Goal: Book appointment/travel/reservation

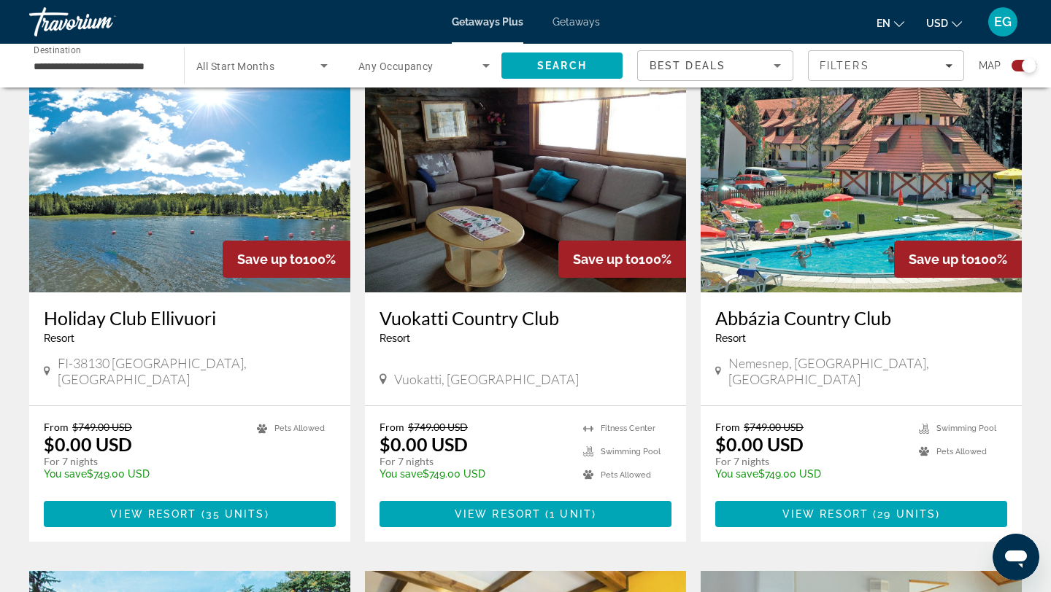
scroll to position [535, 0]
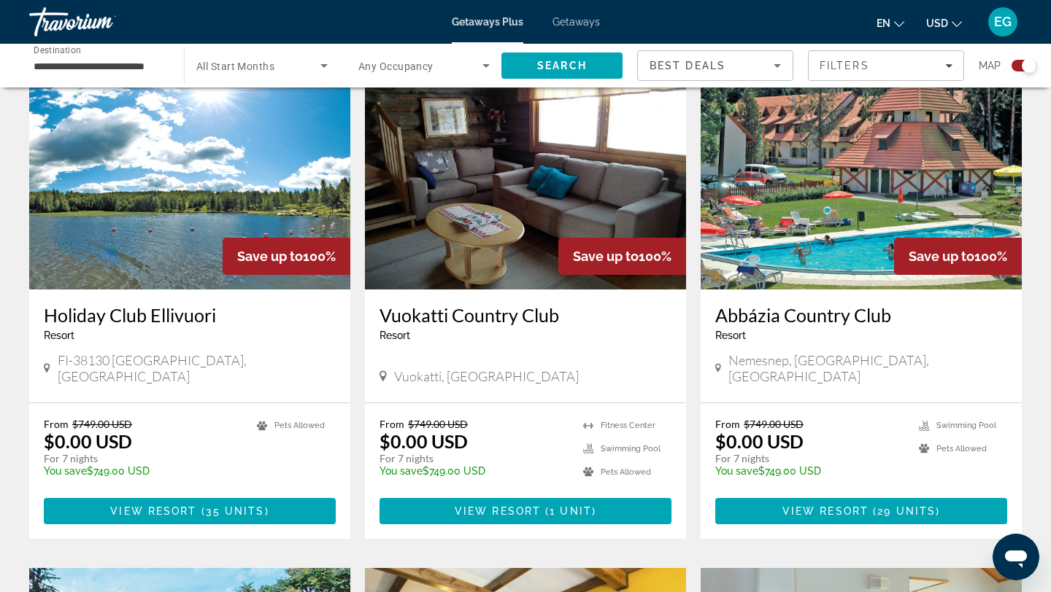
click at [883, 234] on img "Main content" at bounding box center [860, 172] width 321 height 233
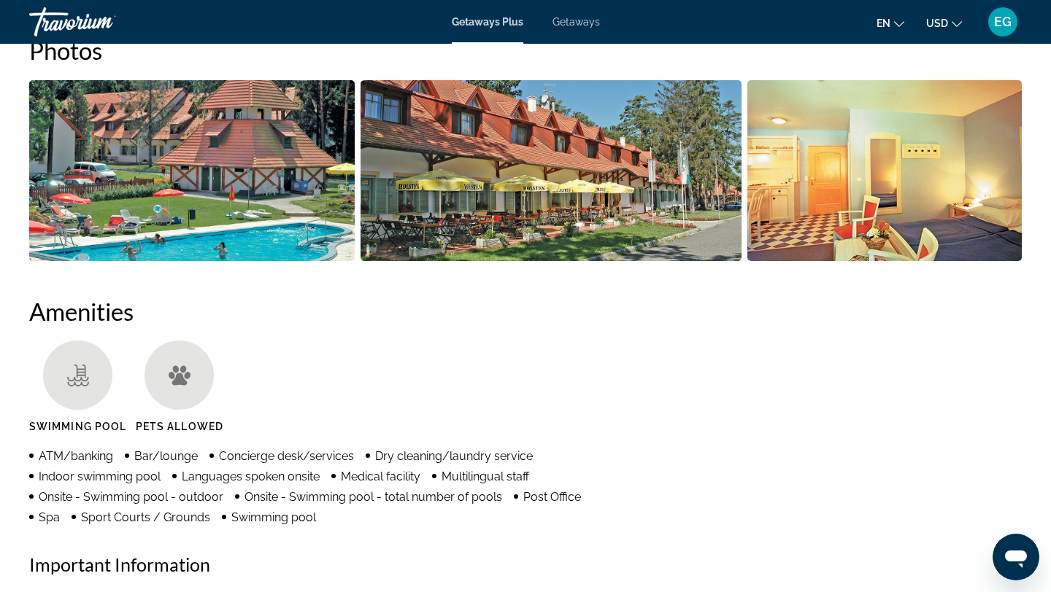
scroll to position [680, 0]
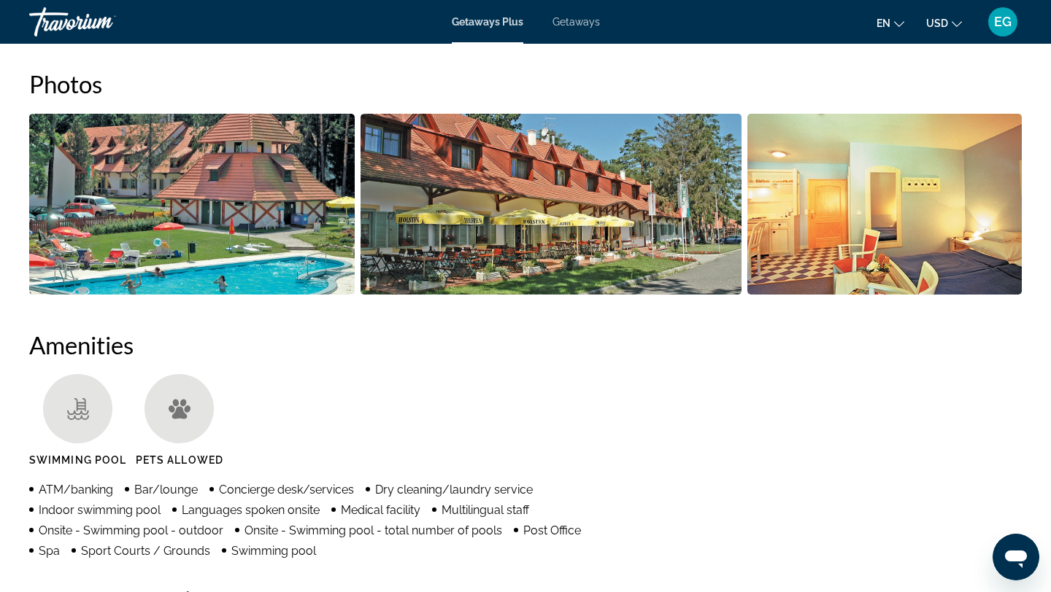
click at [504, 231] on img "Open full-screen image slider" at bounding box center [550, 204] width 380 height 181
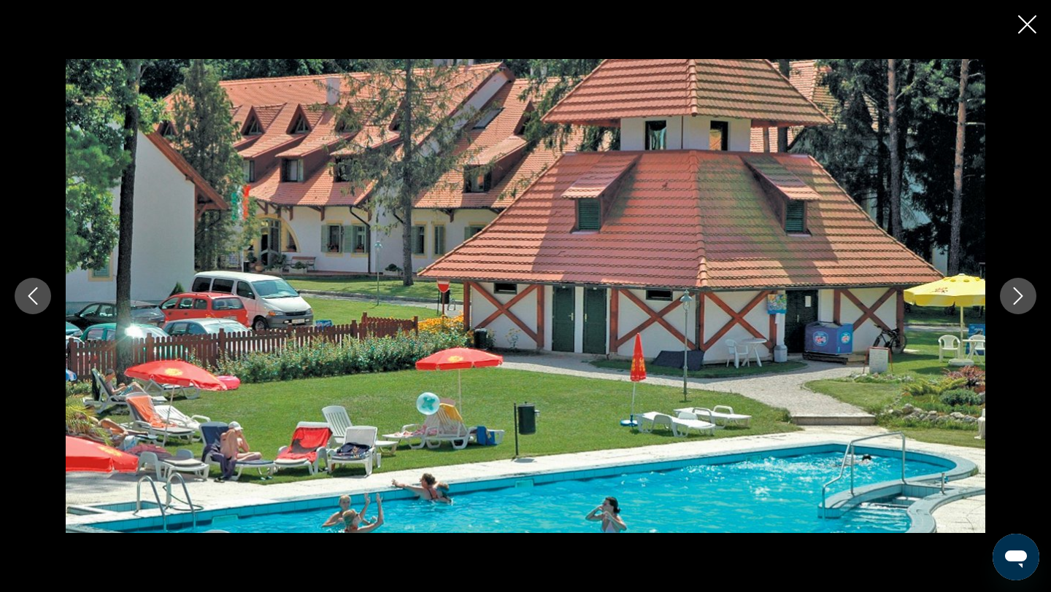
click at [1014, 294] on icon "Next image" at bounding box center [1018, 296] width 18 height 18
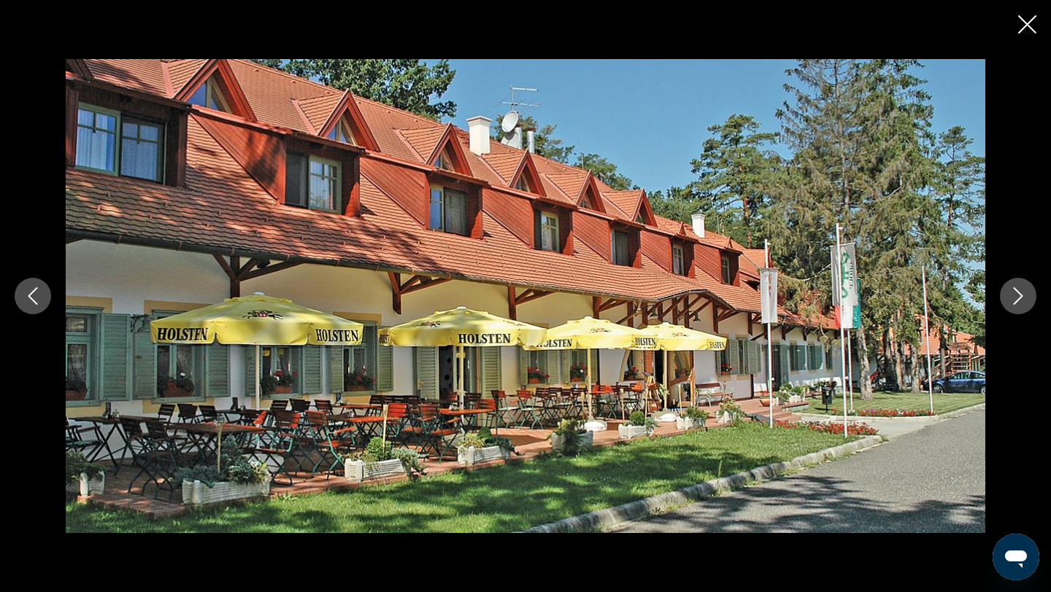
click at [1014, 295] on icon "Next image" at bounding box center [1018, 296] width 18 height 18
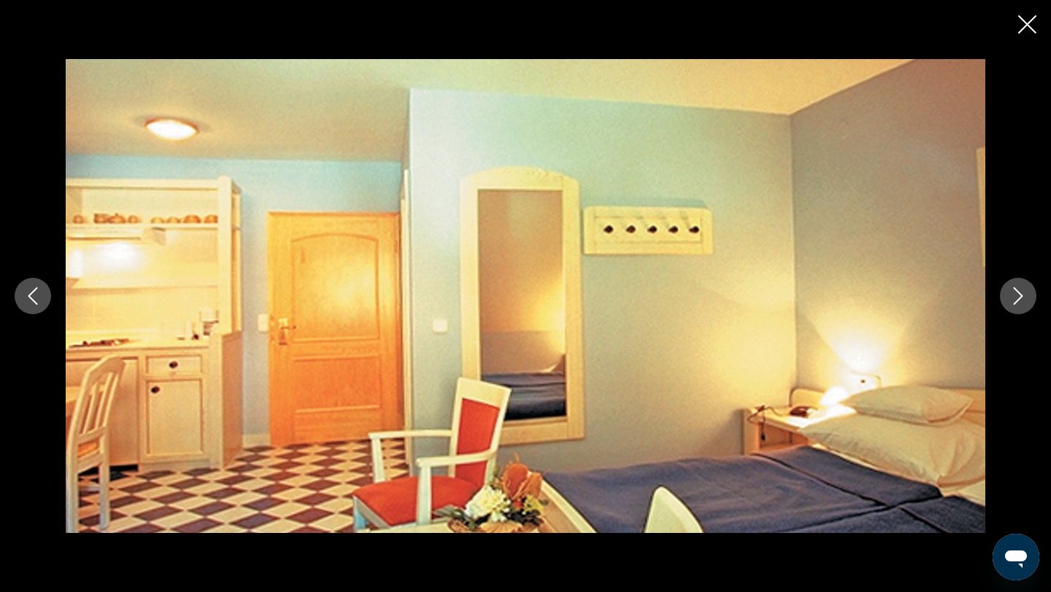
click at [1014, 295] on icon "Next image" at bounding box center [1018, 296] width 18 height 18
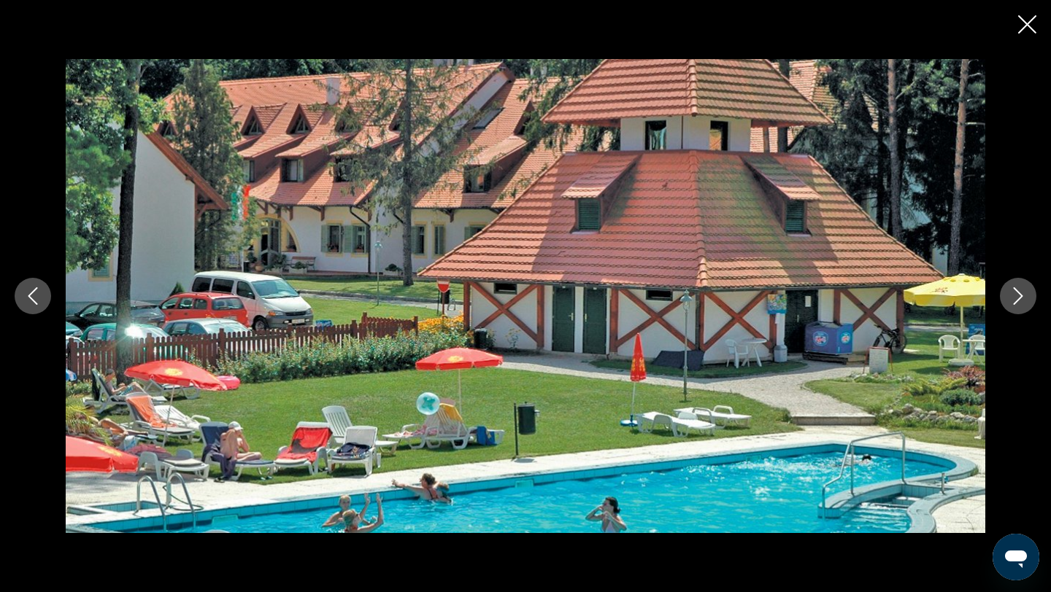
click at [1014, 297] on icon "Next image" at bounding box center [1018, 296] width 18 height 18
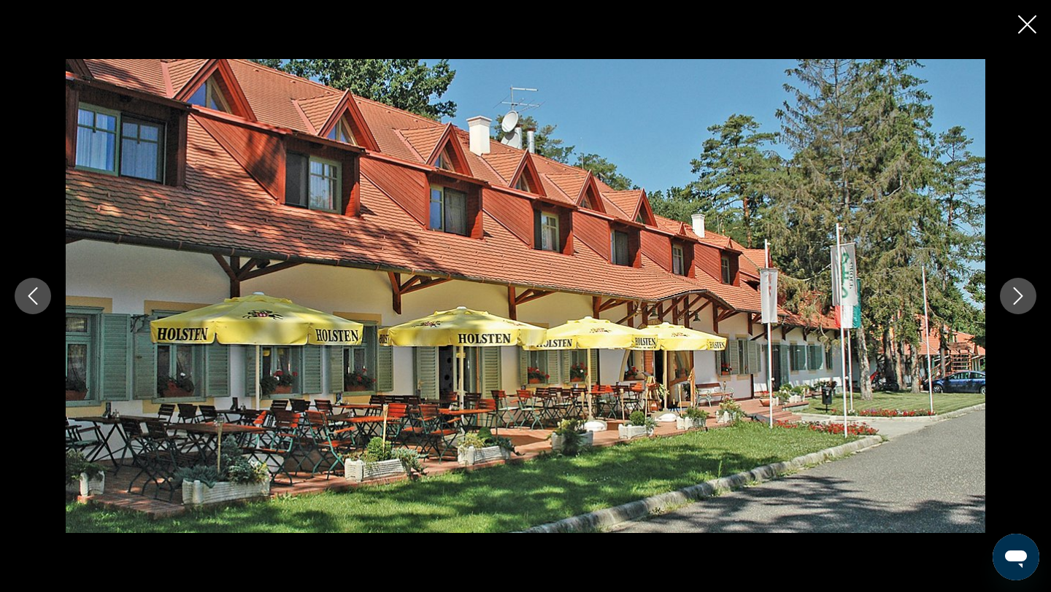
click at [1014, 297] on icon "Next image" at bounding box center [1018, 296] width 18 height 18
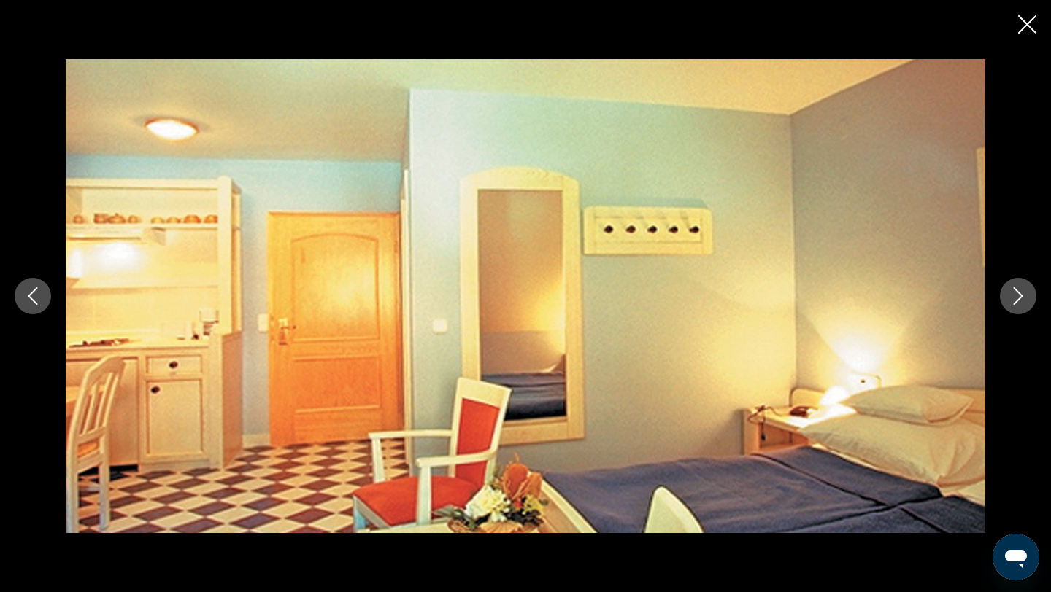
click at [1013, 299] on icon "Next image" at bounding box center [1018, 296] width 18 height 18
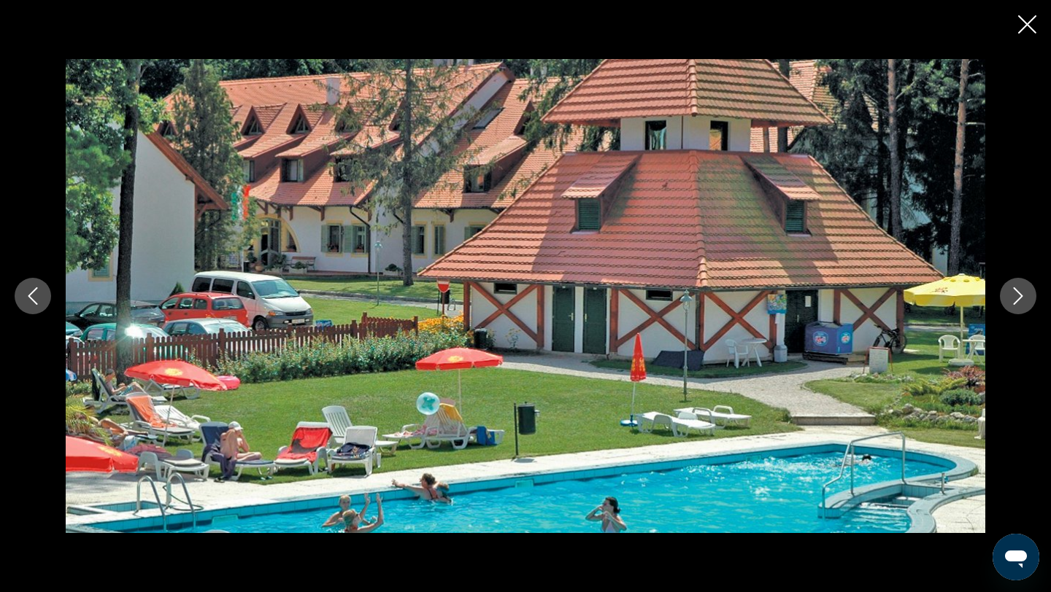
click at [1013, 299] on icon "Next image" at bounding box center [1018, 296] width 18 height 18
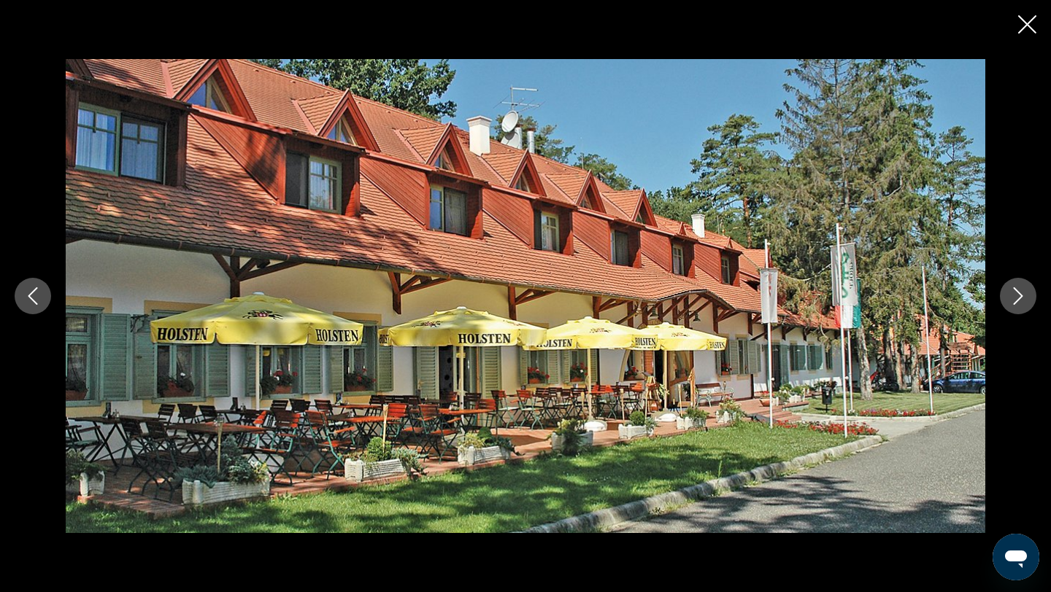
click at [1015, 299] on icon "Next image" at bounding box center [1018, 296] width 18 height 18
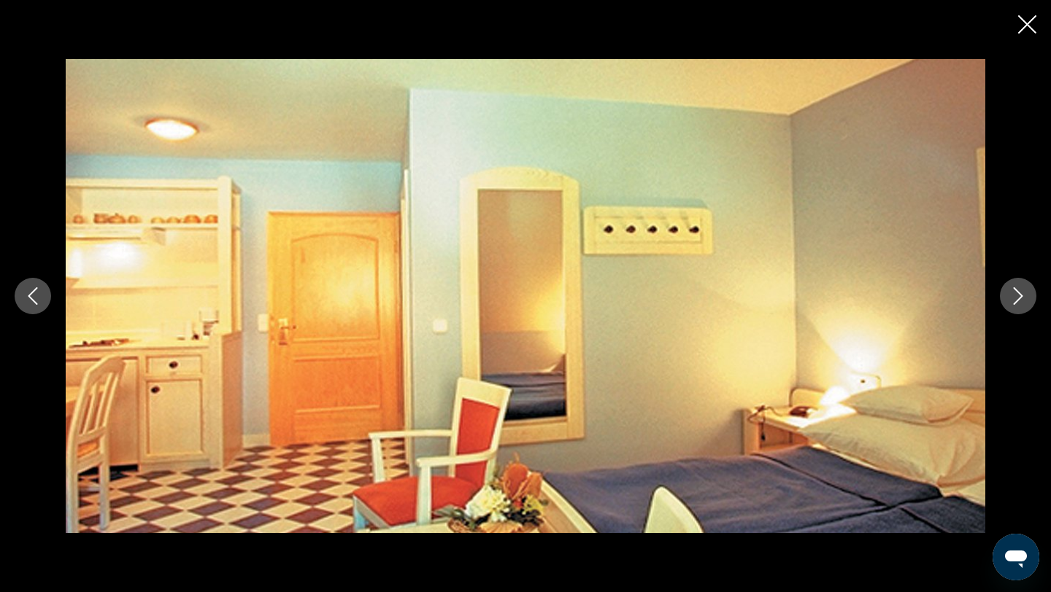
click at [1015, 299] on icon "Next image" at bounding box center [1018, 296] width 18 height 18
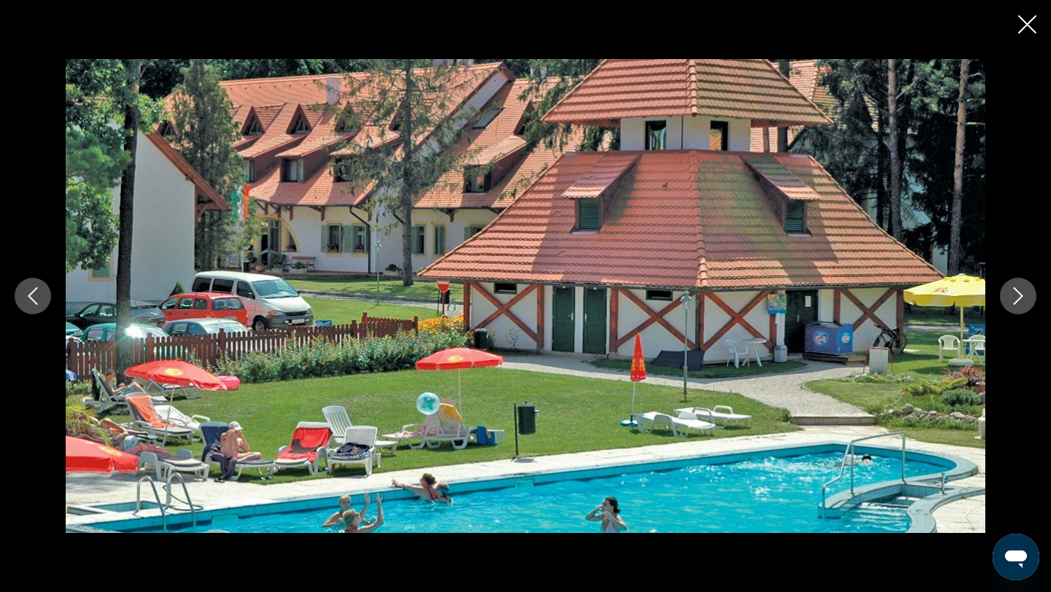
click at [1015, 299] on icon "Next image" at bounding box center [1018, 296] width 18 height 18
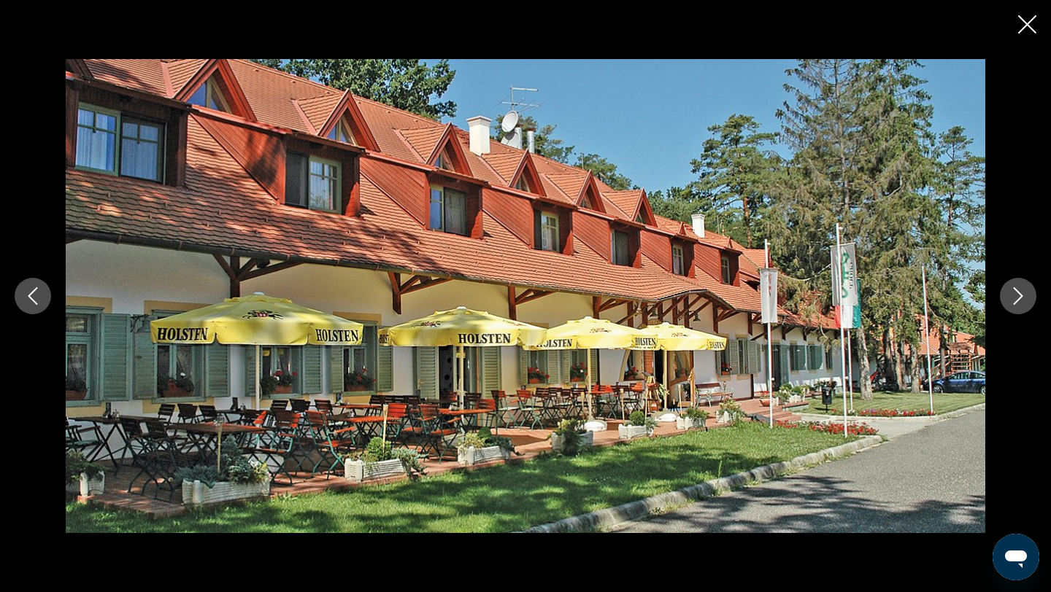
click at [1029, 20] on icon "Close slideshow" at bounding box center [1027, 24] width 18 height 18
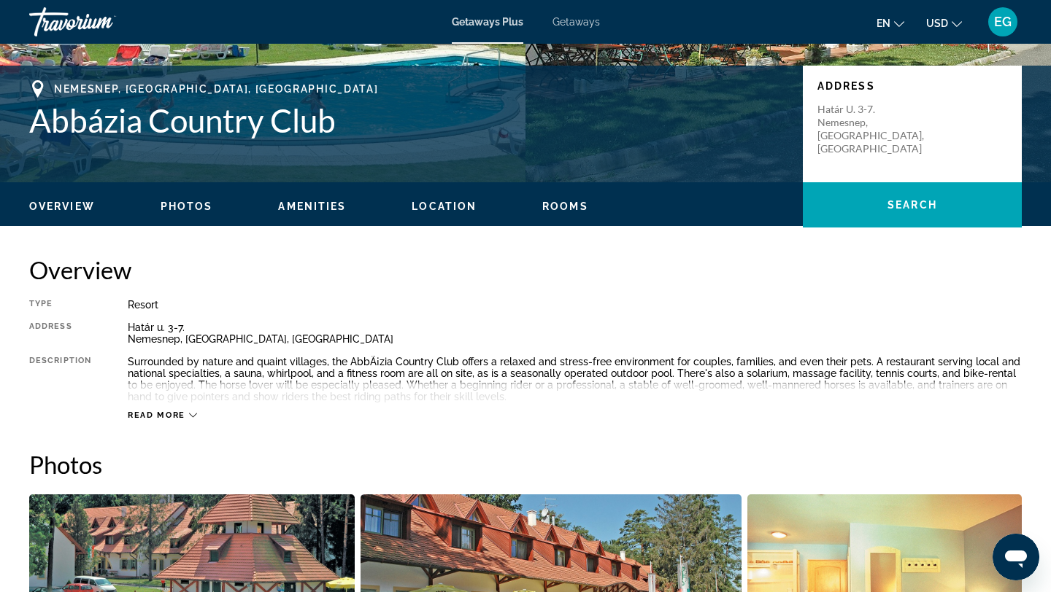
scroll to position [0, 0]
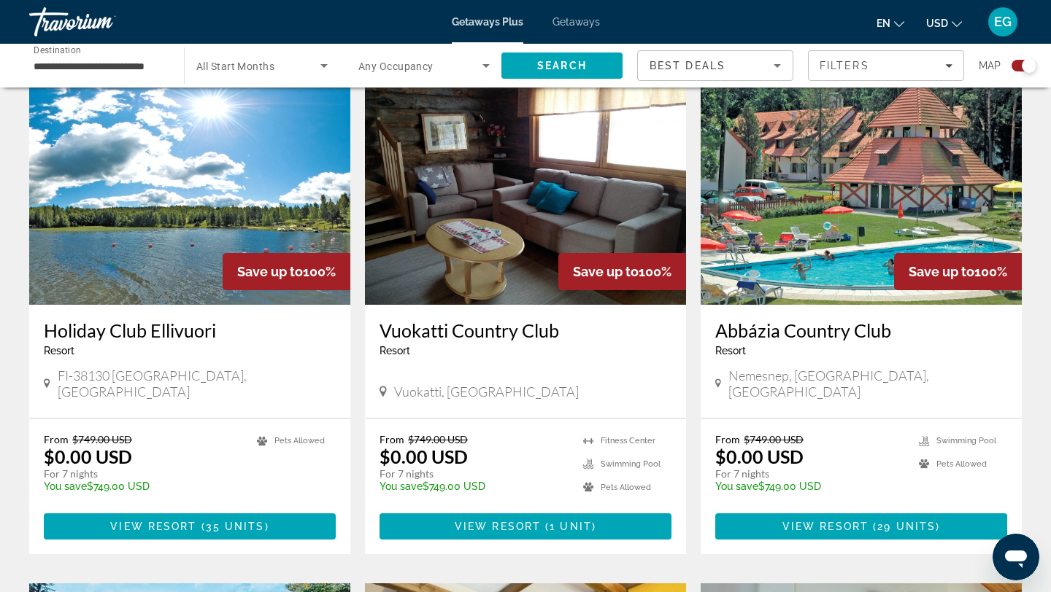
scroll to position [522, 0]
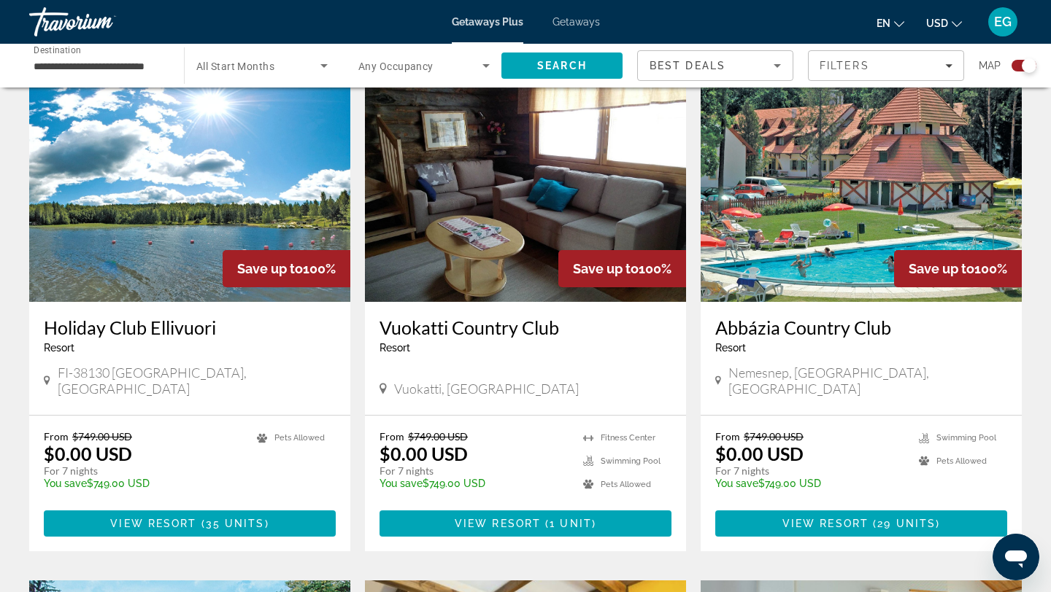
click at [492, 220] on img "Main content" at bounding box center [525, 185] width 321 height 233
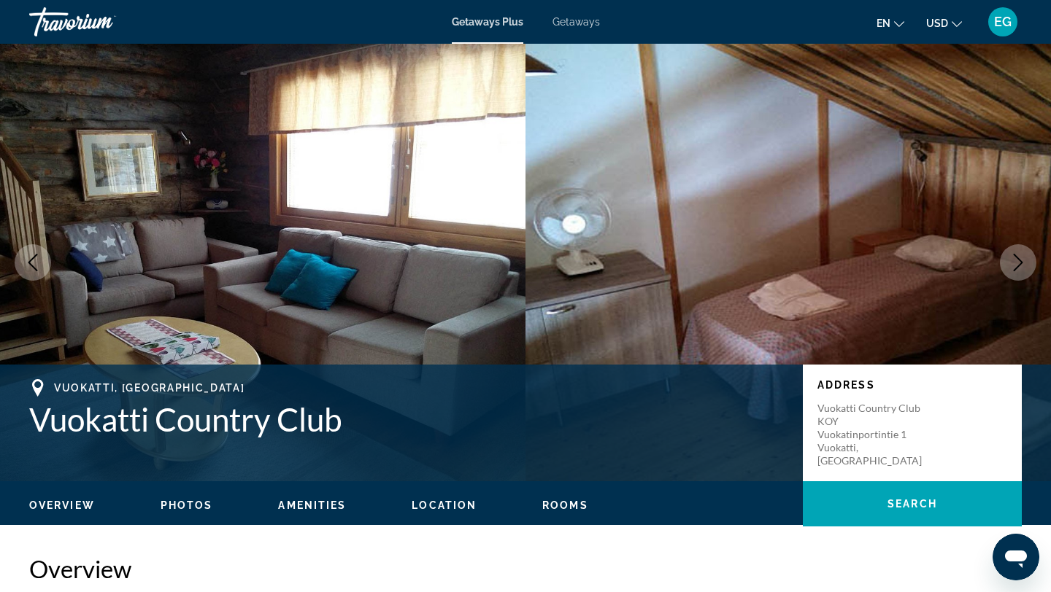
click at [1011, 259] on icon "Next image" at bounding box center [1018, 263] width 18 height 18
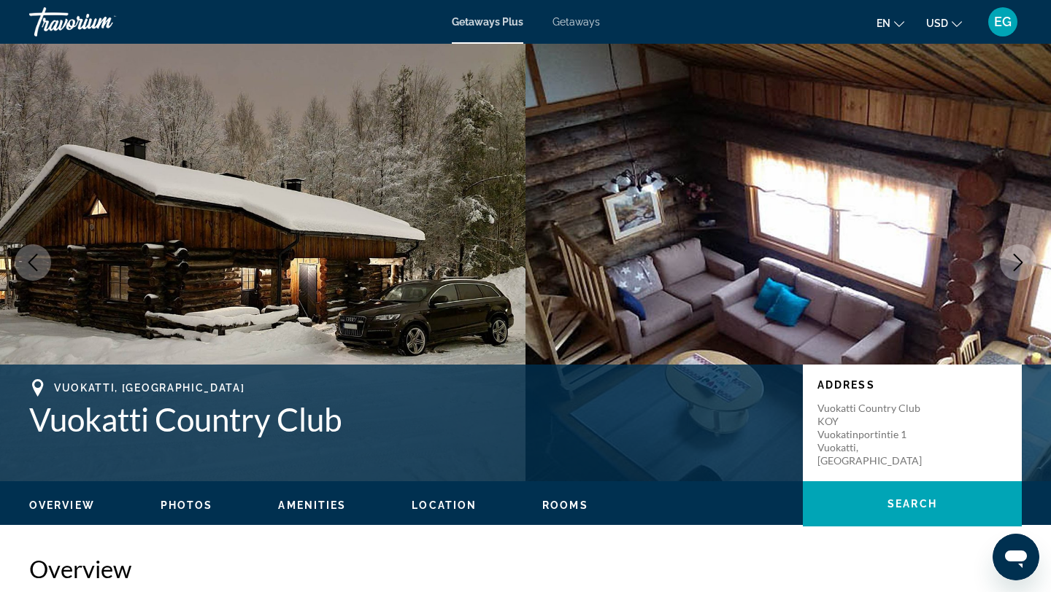
click at [1011, 259] on icon "Next image" at bounding box center [1018, 263] width 18 height 18
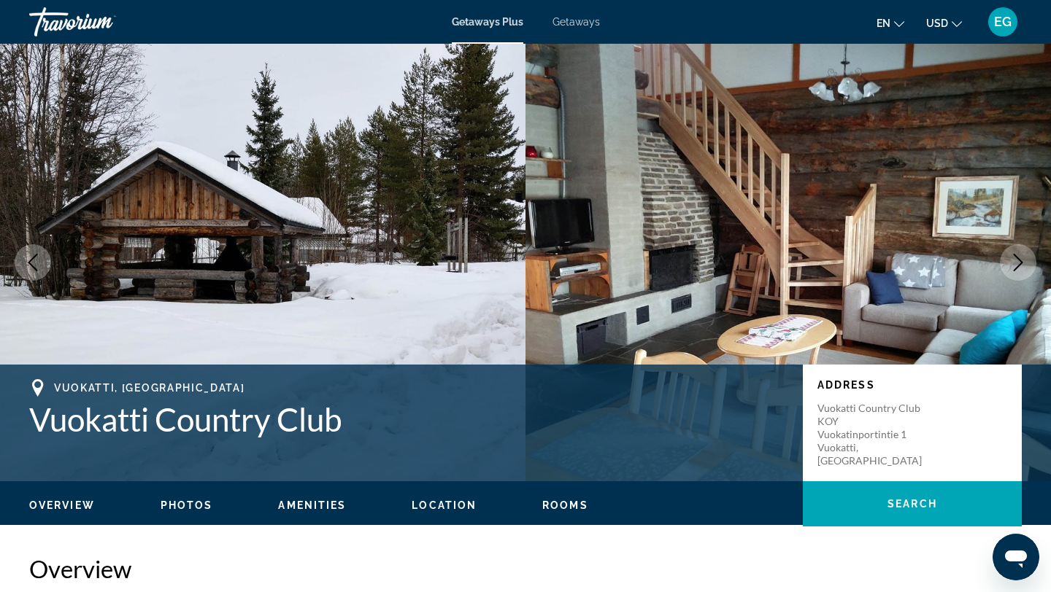
click at [1011, 259] on icon "Next image" at bounding box center [1018, 263] width 18 height 18
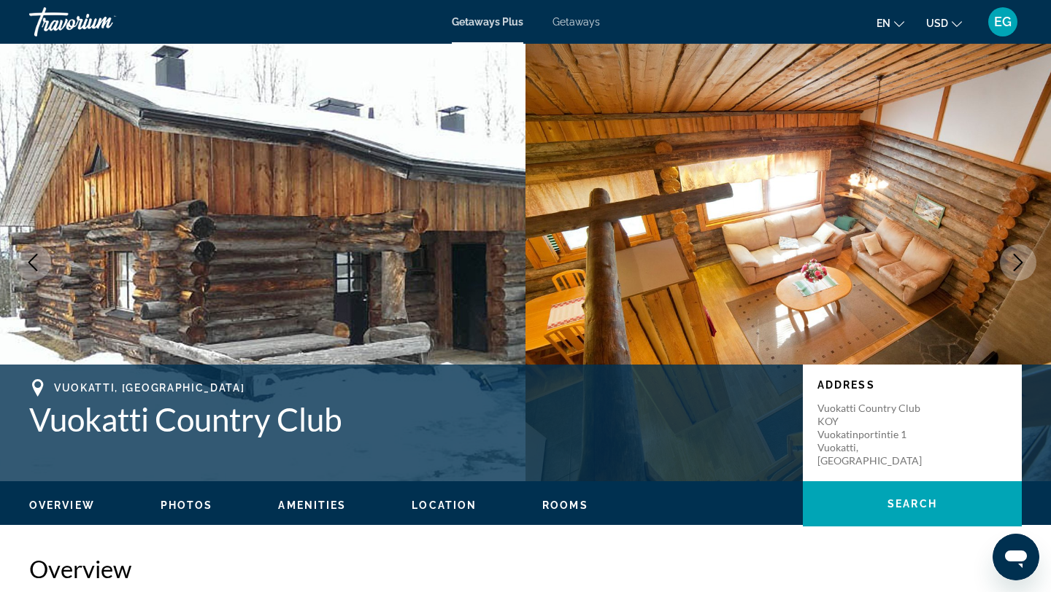
click at [1011, 259] on icon "Next image" at bounding box center [1018, 263] width 18 height 18
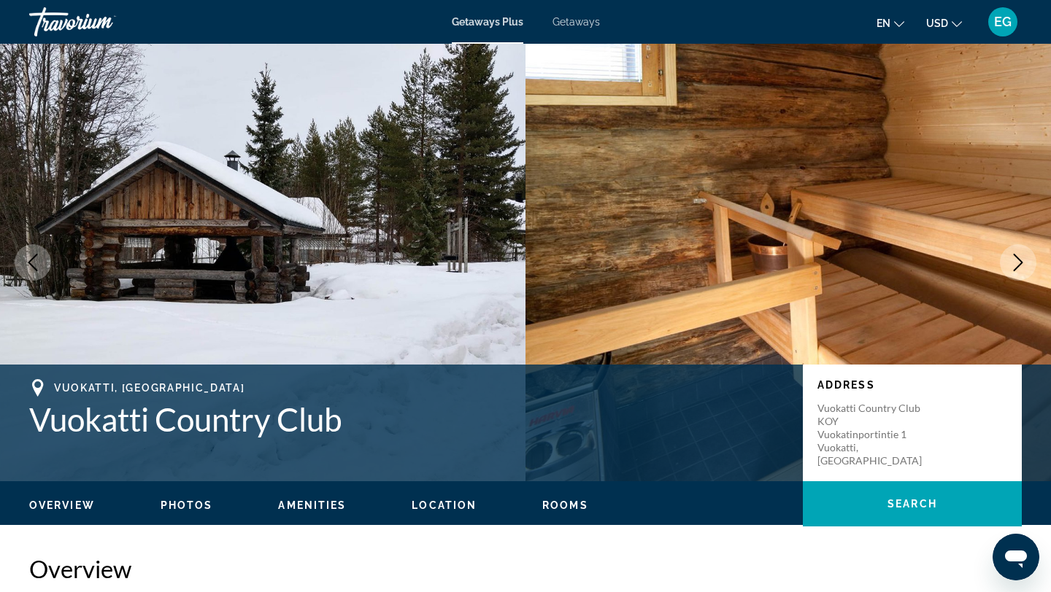
click at [1011, 259] on icon "Next image" at bounding box center [1018, 263] width 18 height 18
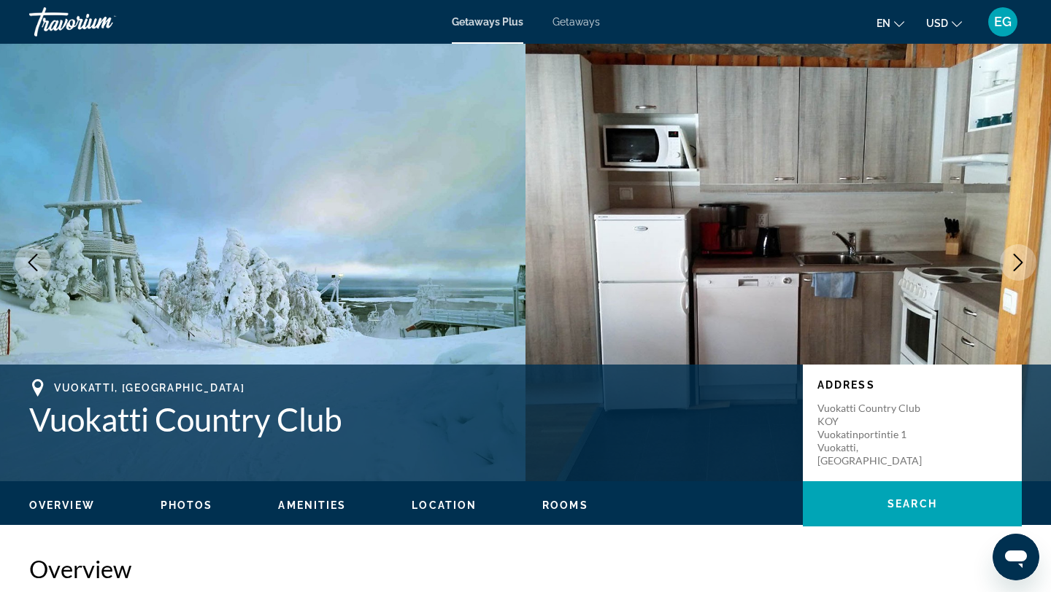
click at [1011, 259] on icon "Next image" at bounding box center [1018, 263] width 18 height 18
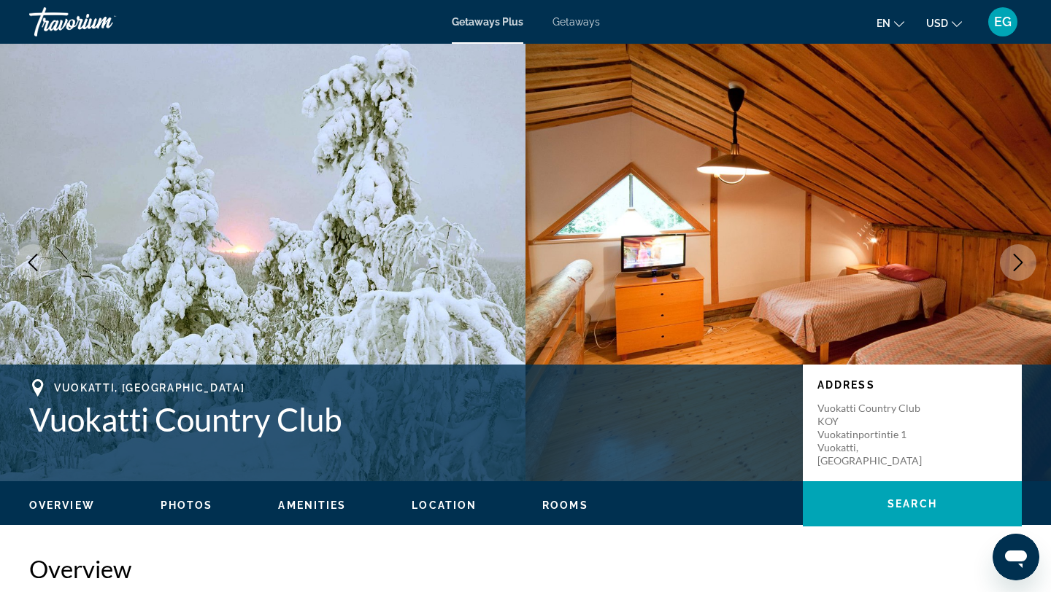
click at [1011, 259] on icon "Next image" at bounding box center [1018, 263] width 18 height 18
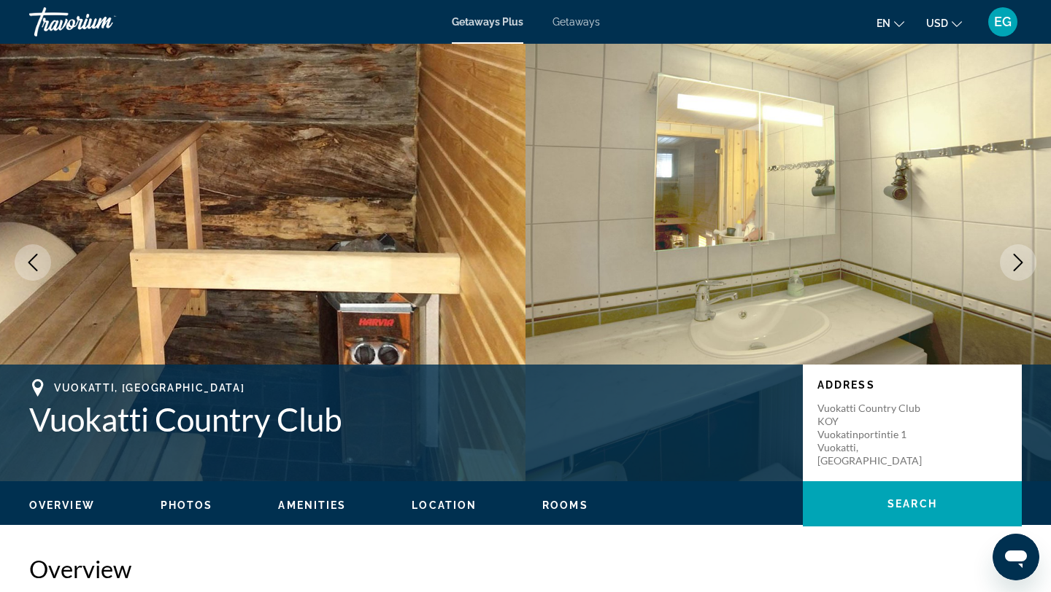
click at [1011, 259] on icon "Next image" at bounding box center [1018, 263] width 18 height 18
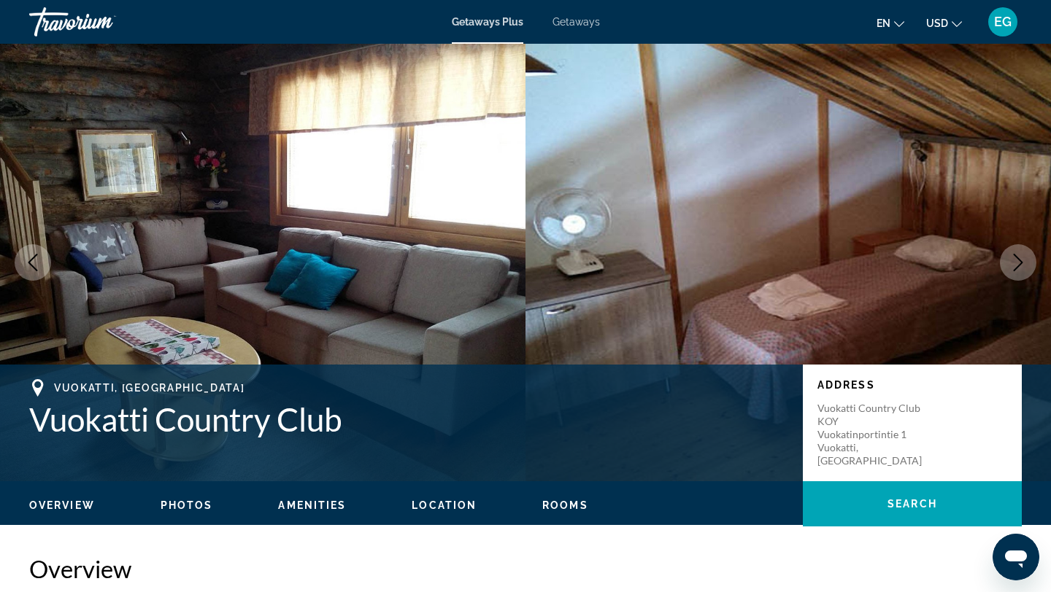
click at [1011, 259] on icon "Next image" at bounding box center [1018, 263] width 18 height 18
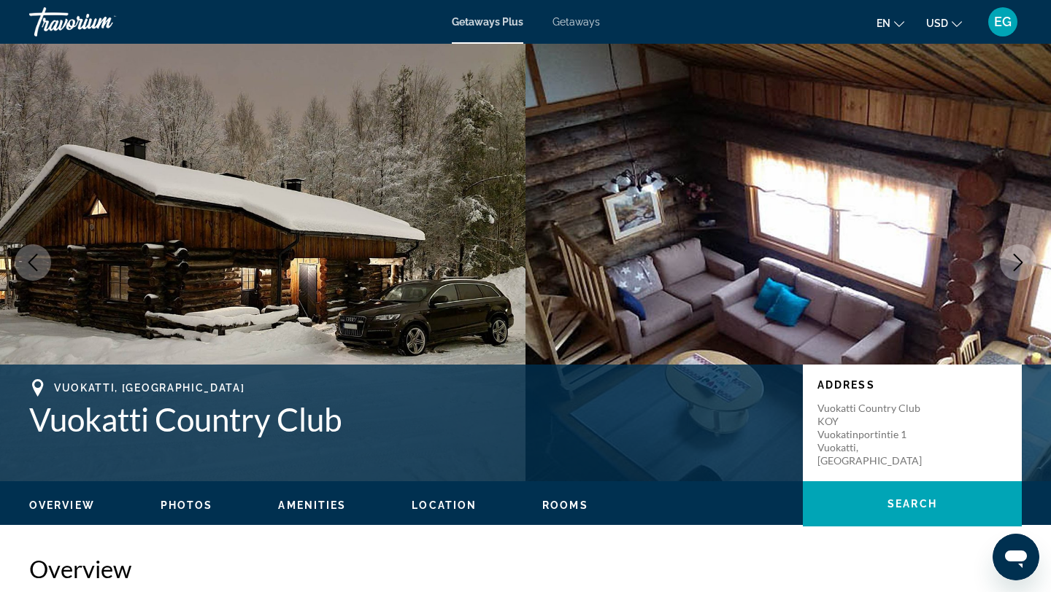
click at [1011, 259] on icon "Next image" at bounding box center [1018, 263] width 18 height 18
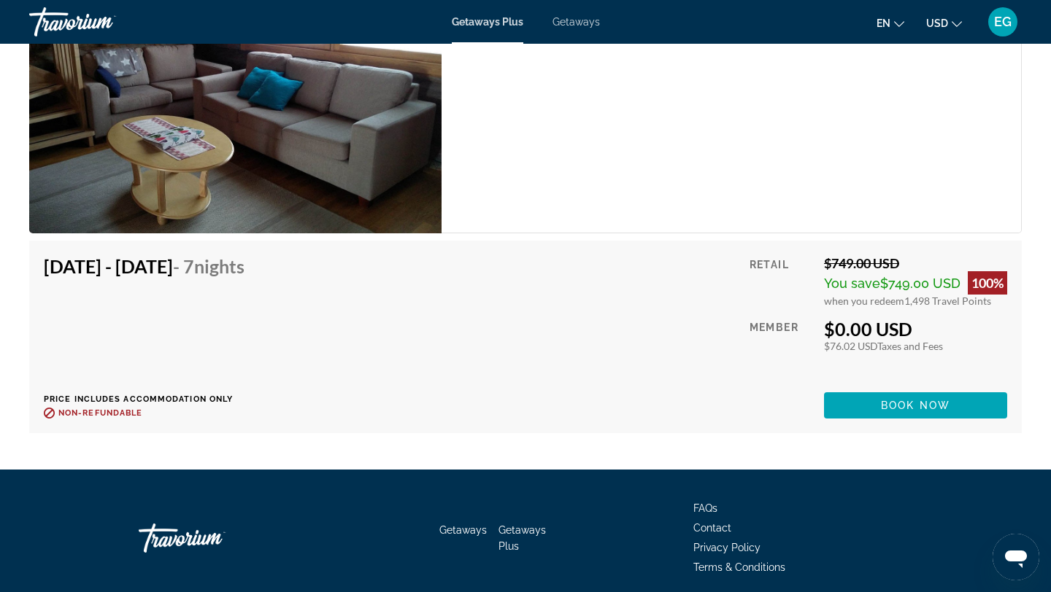
scroll to position [2477, 0]
